Goal: Task Accomplishment & Management: Use online tool/utility

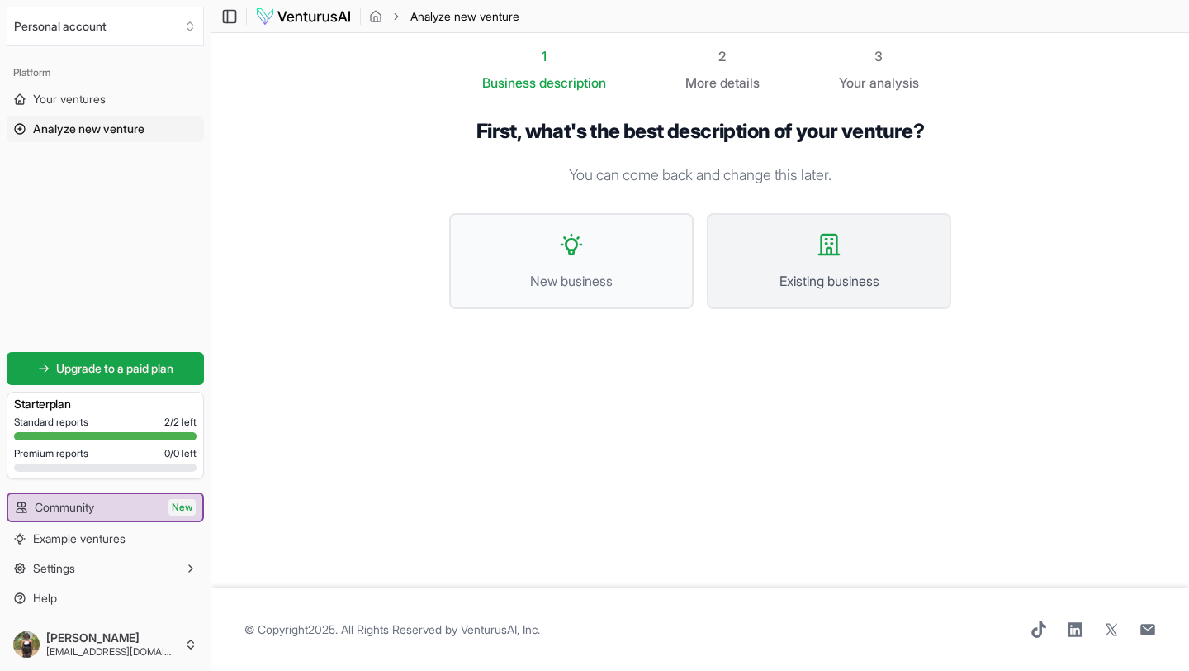
click at [827, 245] on icon at bounding box center [829, 244] width 26 height 26
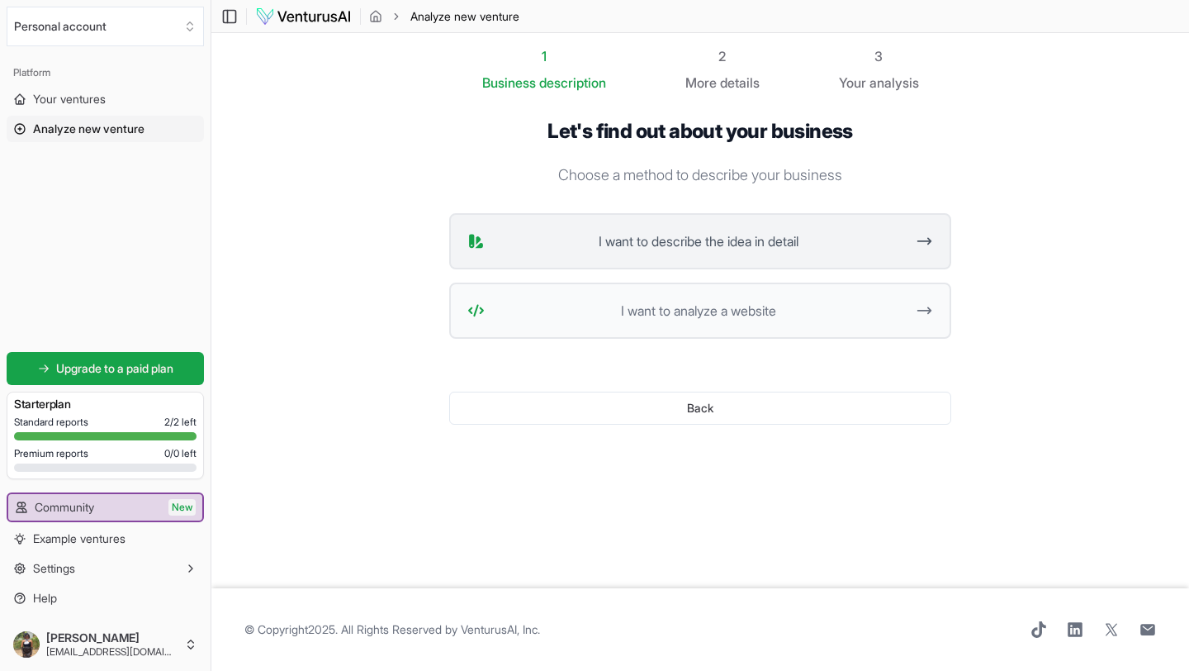
click at [542, 251] on button "I want to describe the idea in detail" at bounding box center [700, 241] width 502 height 56
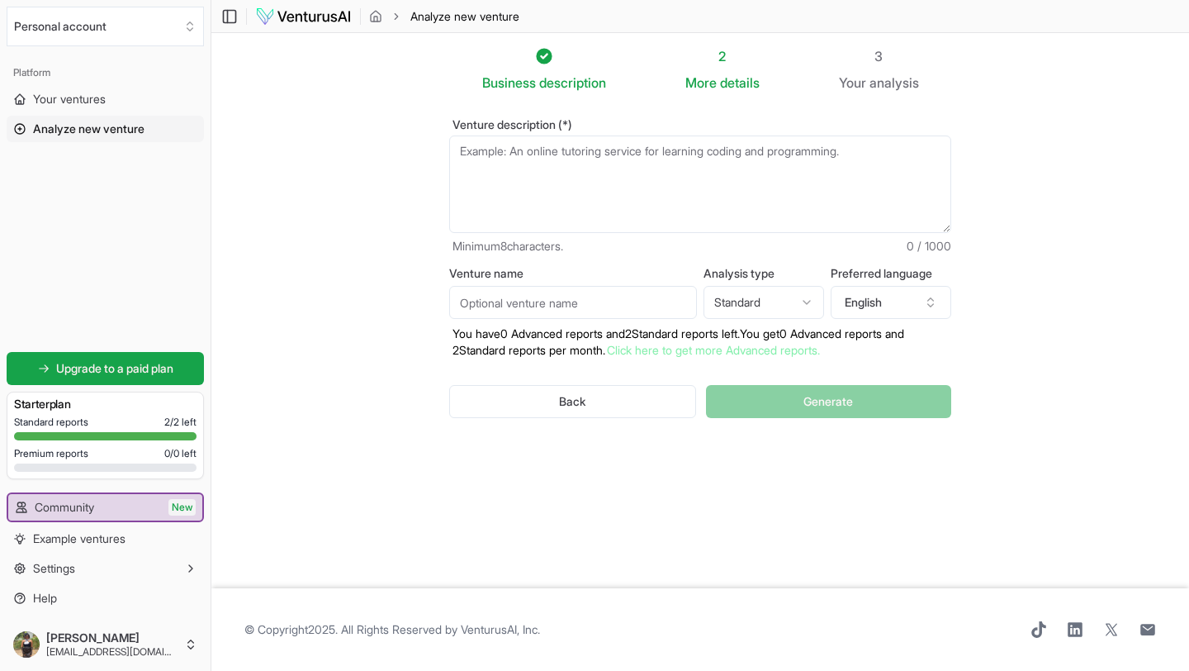
click at [555, 168] on textarea "Venture description (*)" at bounding box center [700, 183] width 502 height 97
paste textarea "“Fettle Flavor Box” – A monthly subscription box with curated spice blends, sau…"
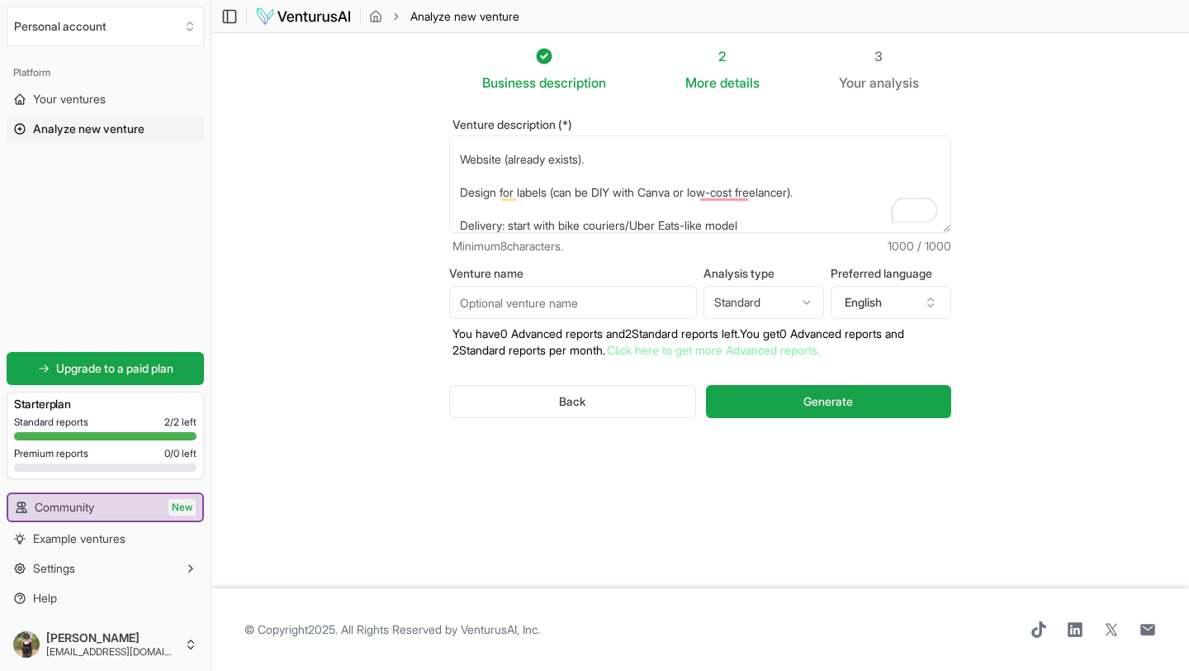
scroll to position [636, 0]
type textarea "“Fettle Flavor Box” – A monthly subscription box with curated spice blends, sau…"
click at [517, 303] on input "Venture name" at bounding box center [573, 302] width 248 height 33
type input "fettle expansion"
click at [786, 410] on button "Generate" at bounding box center [828, 401] width 245 height 33
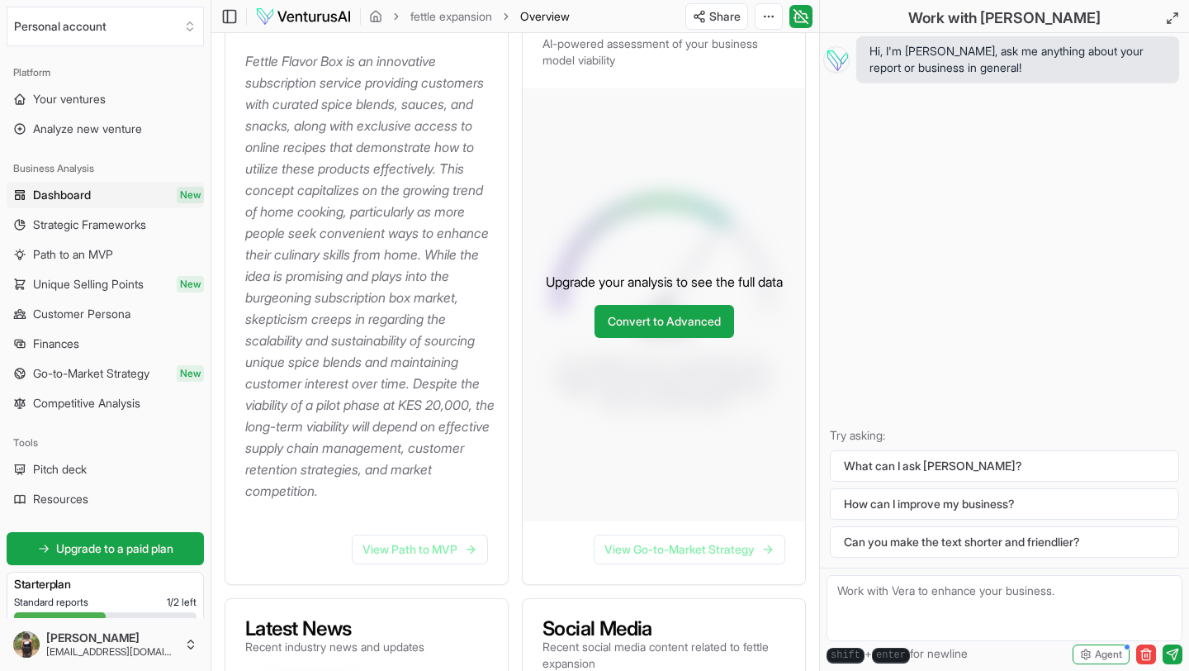
scroll to position [262, 0]
click at [425, 565] on link "View Path to MVP" at bounding box center [420, 550] width 136 height 30
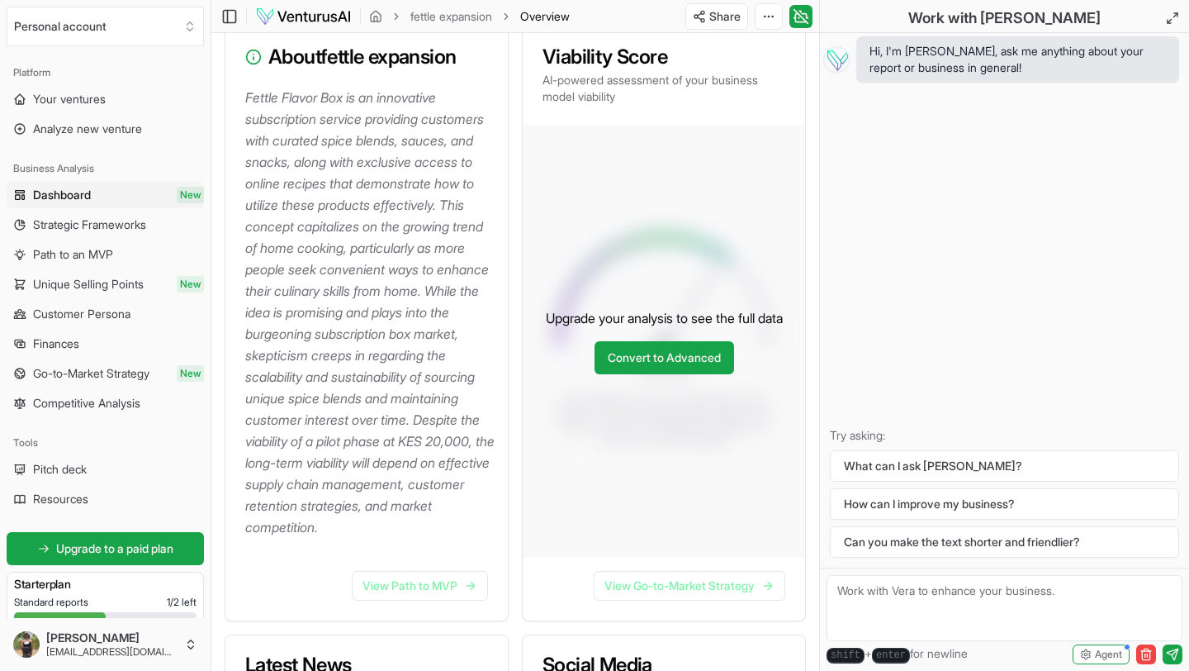
scroll to position [231, 0]
